Goal: Task Accomplishment & Management: Manage account settings

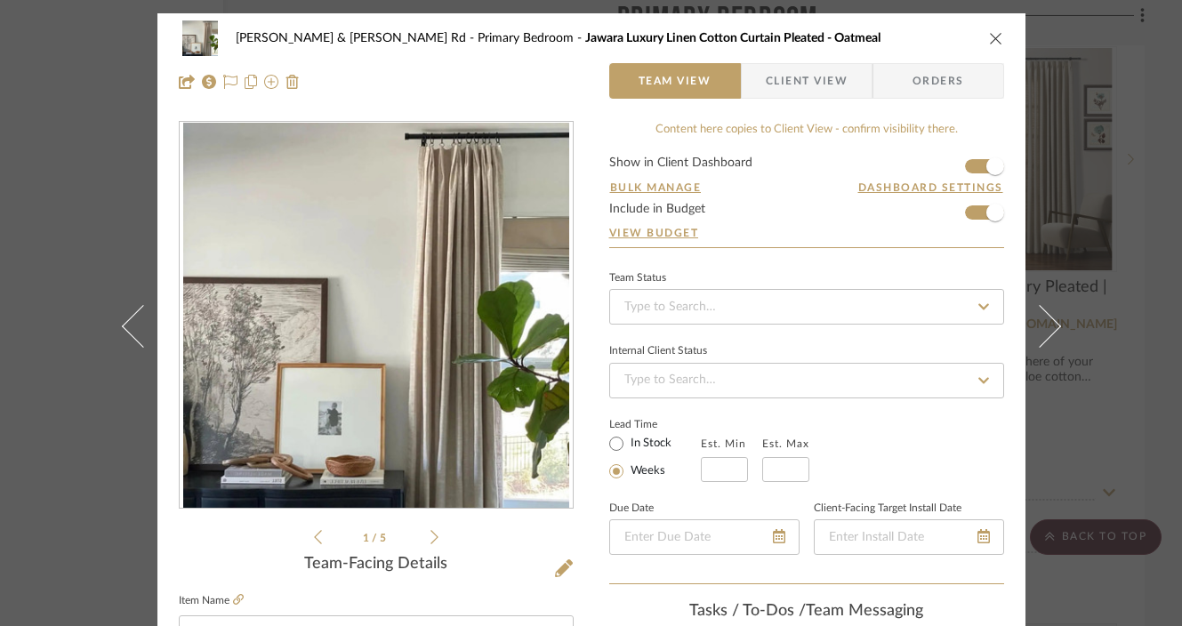
click at [1138, 68] on div "[PERSON_NAME] & [PERSON_NAME] Rd Primary Bedroom Jawara Luxury Linen Cotton Cur…" at bounding box center [591, 313] width 1182 height 626
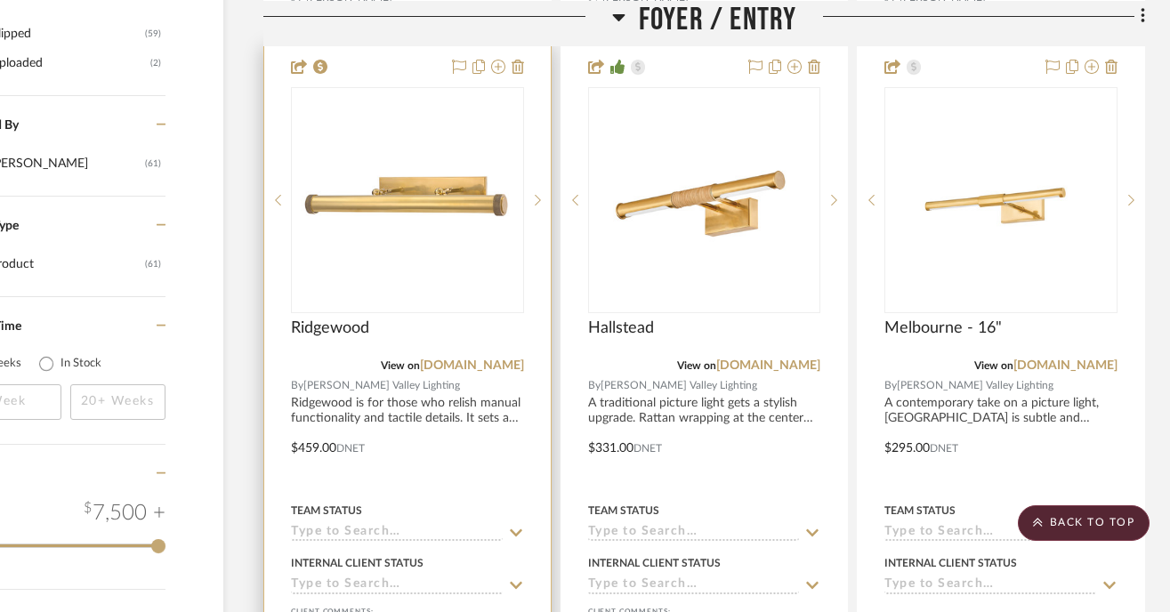
scroll to position [2097, 111]
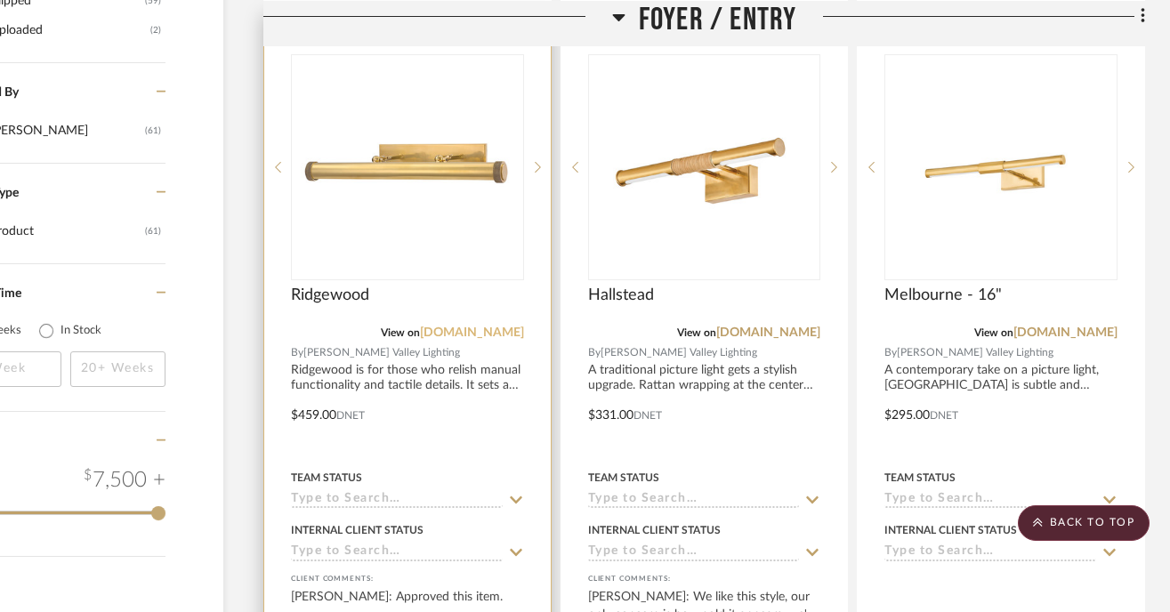
click at [475, 329] on link "[DOMAIN_NAME]" at bounding box center [472, 332] width 104 height 12
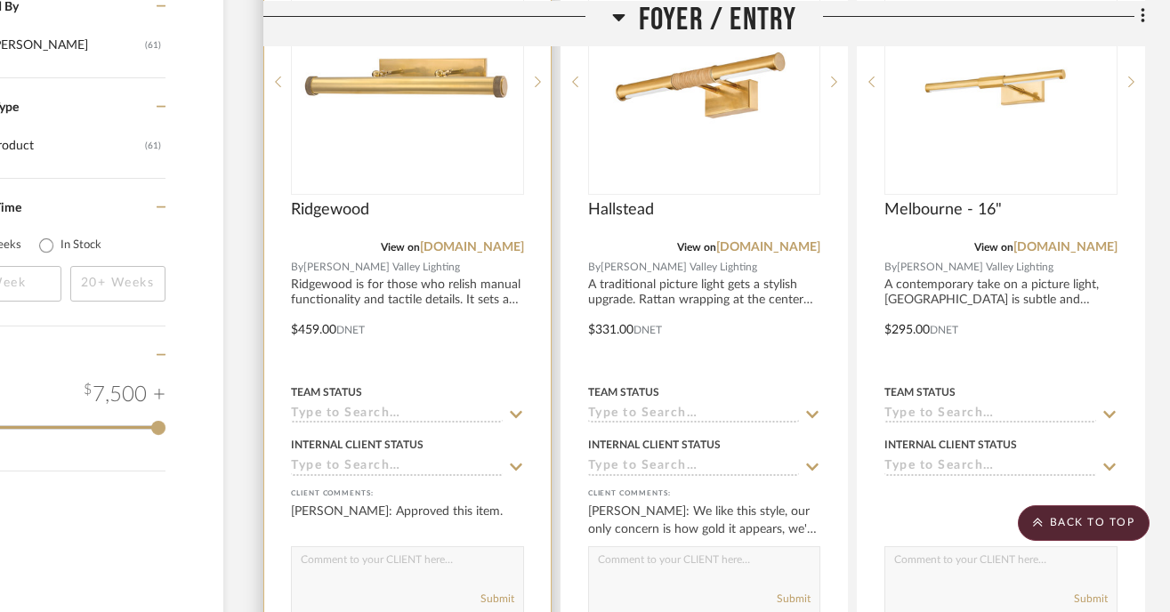
scroll to position [2188, 111]
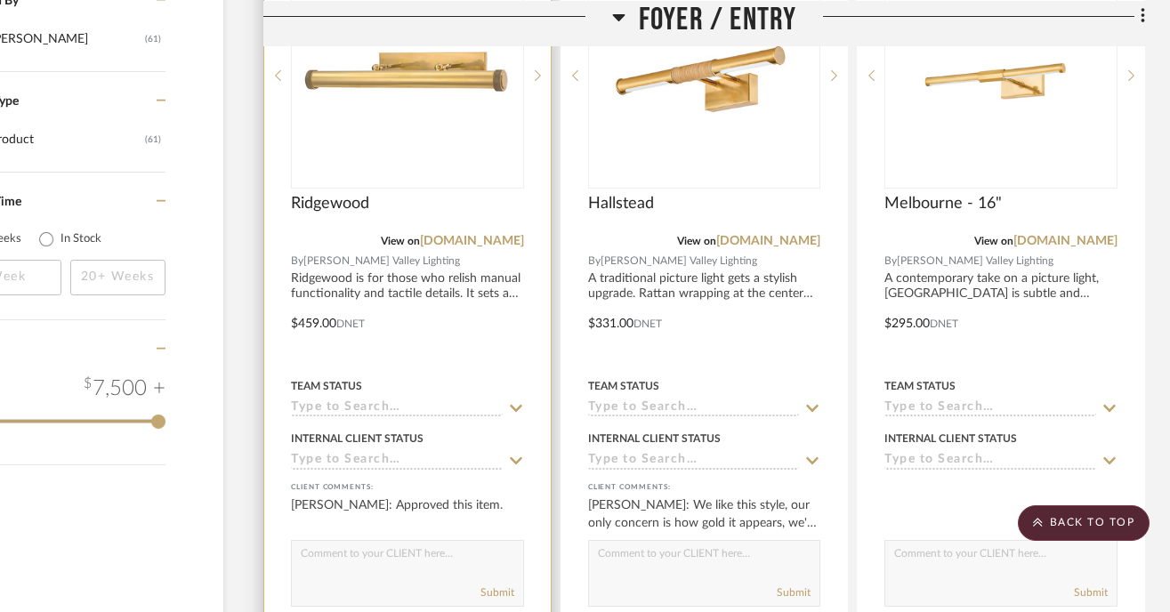
click at [336, 552] on textarea at bounding box center [407, 558] width 231 height 34
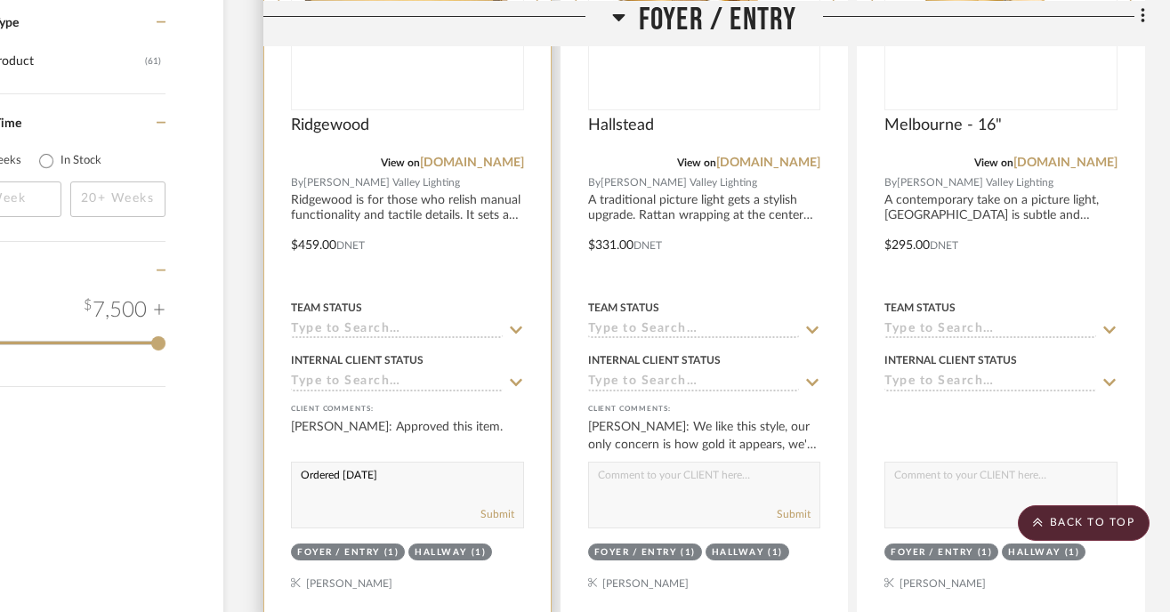
scroll to position [2304, 111]
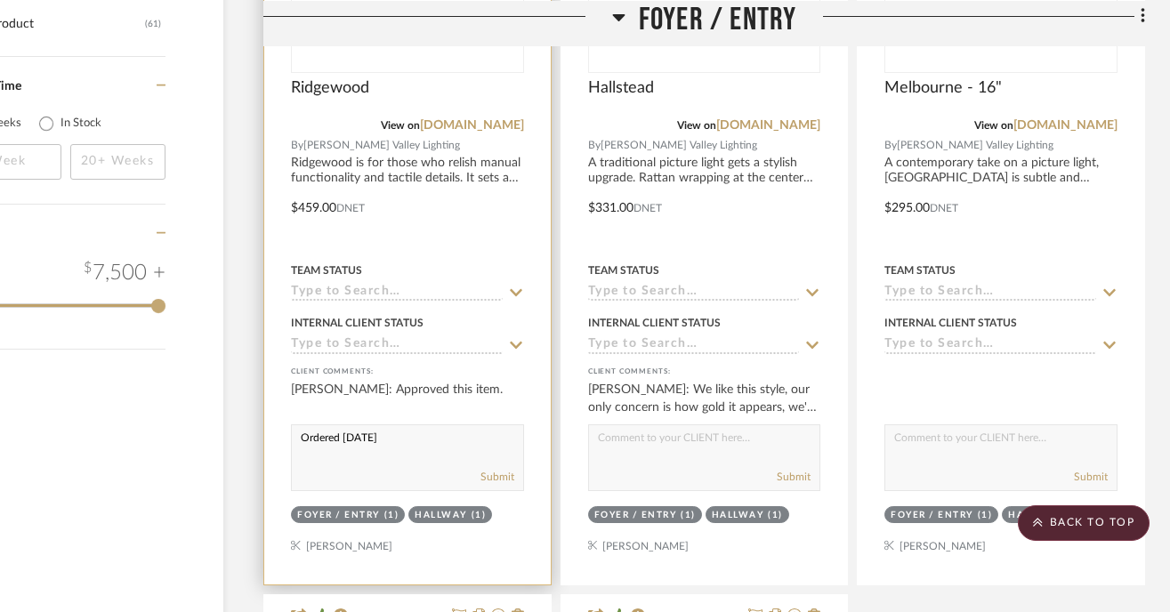
drag, startPoint x: 301, startPoint y: 431, endPoint x: 394, endPoint y: 432, distance: 93.4
click at [394, 432] on textarea "Ordered [DATE]" at bounding box center [407, 442] width 231 height 34
type textarea "Ordered [DATE]"
click at [497, 478] on button "Submit" at bounding box center [497, 477] width 34 height 16
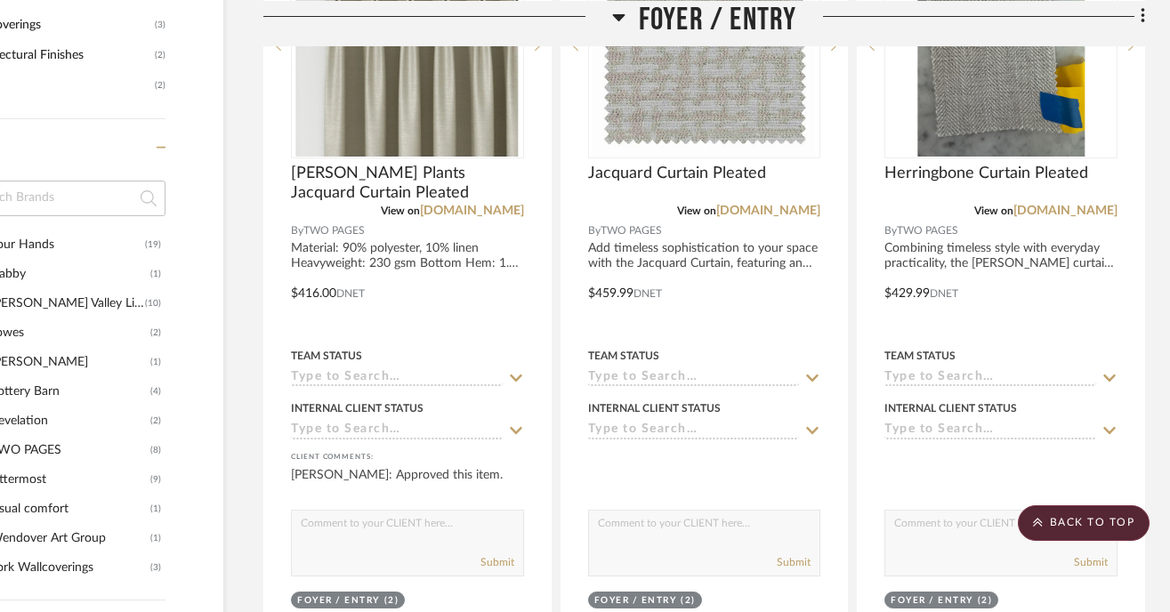
scroll to position [1453, 111]
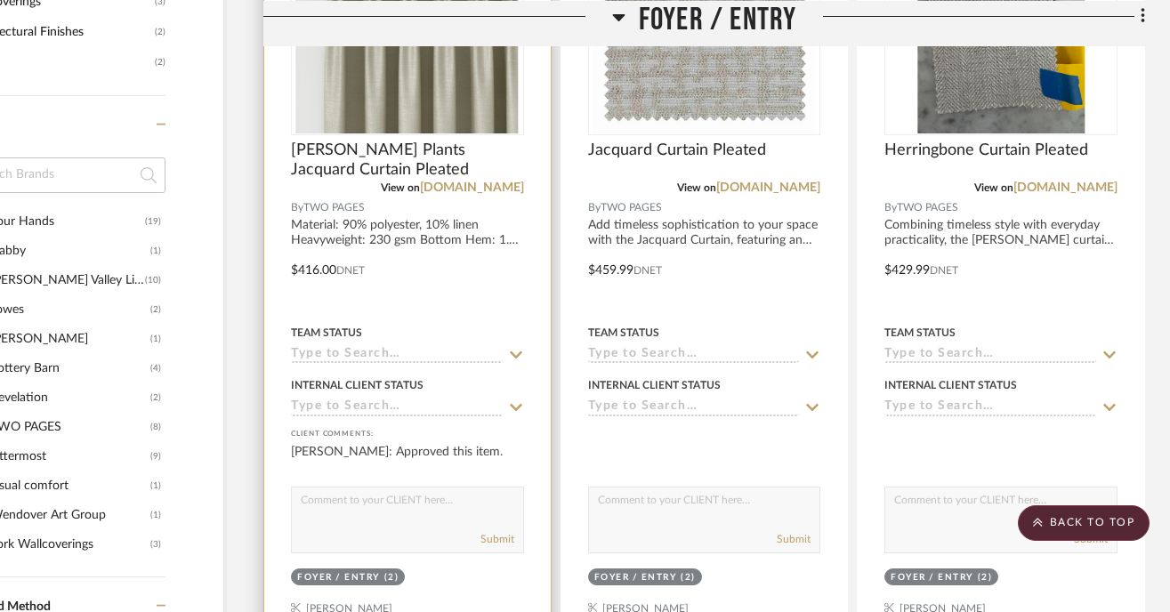
click at [342, 508] on textarea at bounding box center [407, 504] width 231 height 34
paste textarea "Ordered [DATE]"
type textarea "Ordered [DATE]"
click at [502, 535] on button "Submit" at bounding box center [497, 539] width 34 height 16
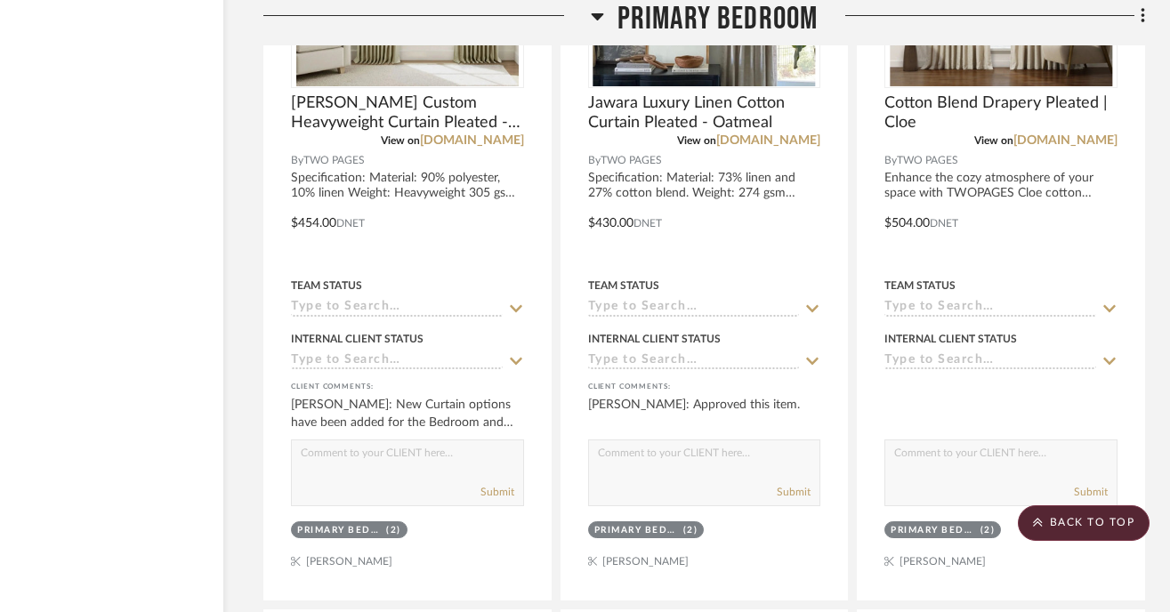
scroll to position [6622, 111]
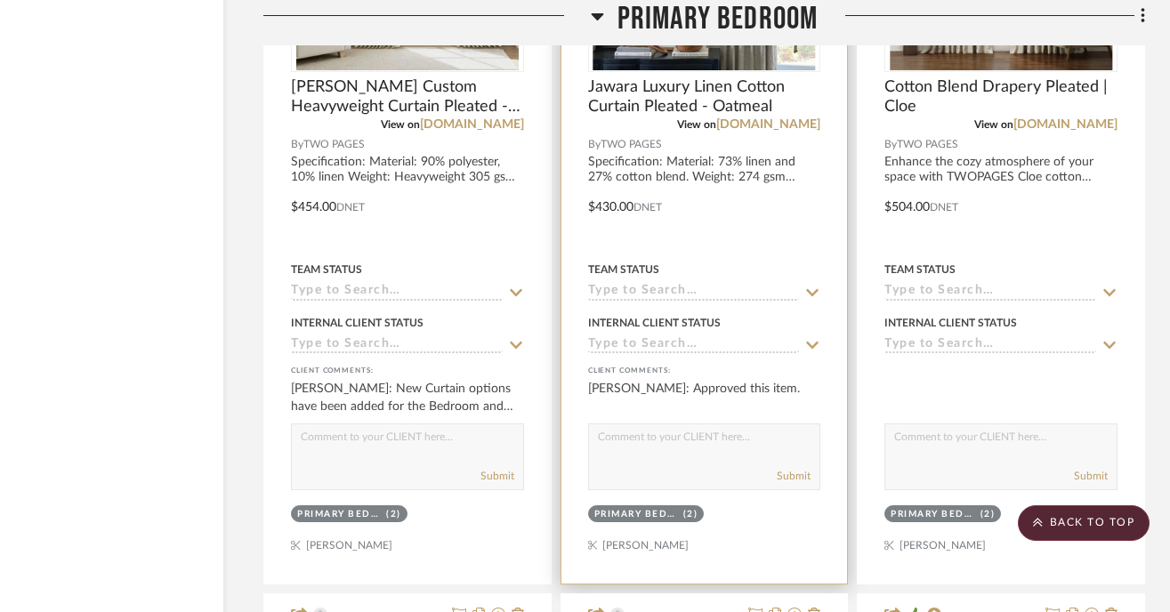
click at [653, 438] on textarea at bounding box center [704, 441] width 231 height 34
paste textarea "Ordered [DATE]"
type textarea "Ordered [DATE]"
click at [793, 470] on button "Submit" at bounding box center [794, 476] width 34 height 16
